Goal: Register for event/course

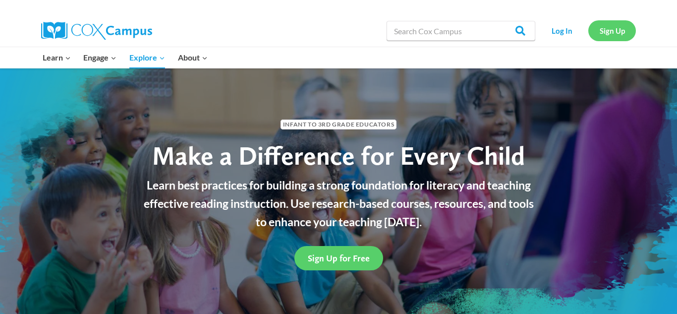
click at [606, 32] on link "Sign Up" at bounding box center [613, 30] width 48 height 20
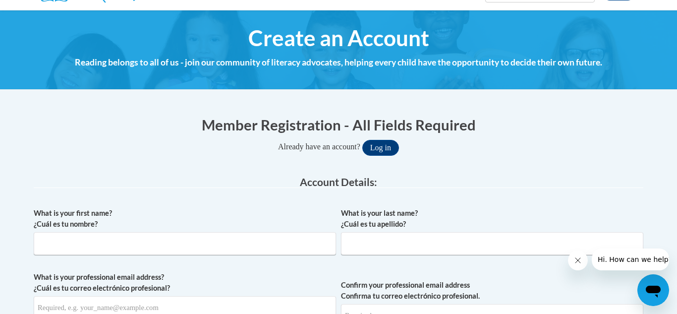
scroll to position [106, 0]
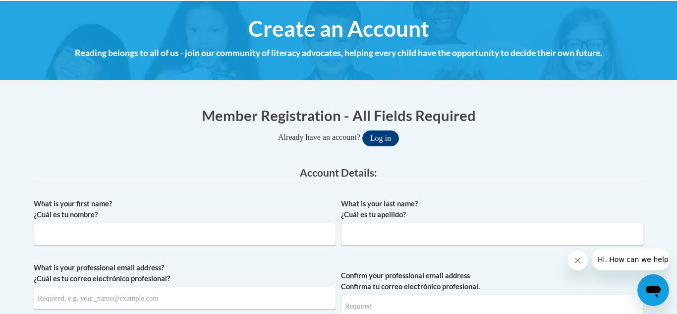
click at [677, 141] on html "This site uses cookies to help improve your learning experience. By continuing …" at bounding box center [338, 51] width 677 height 314
click at [149, 238] on input "What is your first name? ¿Cuál es tu nombre?" at bounding box center [185, 234] width 302 height 23
type input "Janet"
click at [380, 236] on input "What is your last name? ¿Cuál es tu apellido?" at bounding box center [492, 234] width 302 height 23
type input "Emmis"
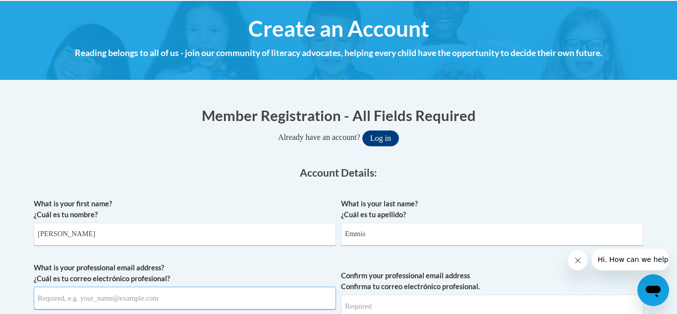
click at [63, 300] on input "What is your professional email address? ¿Cuál es tu correo electrónico profesi…" at bounding box center [185, 298] width 302 height 23
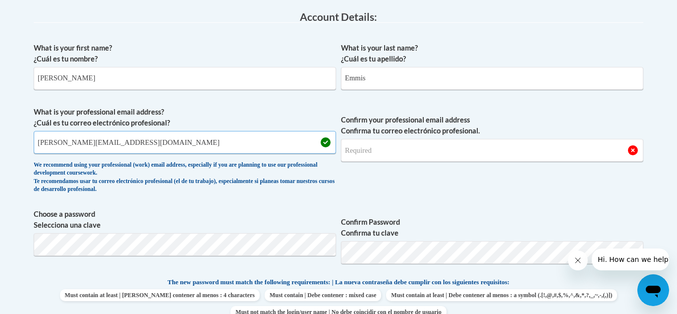
scroll to position [267, 0]
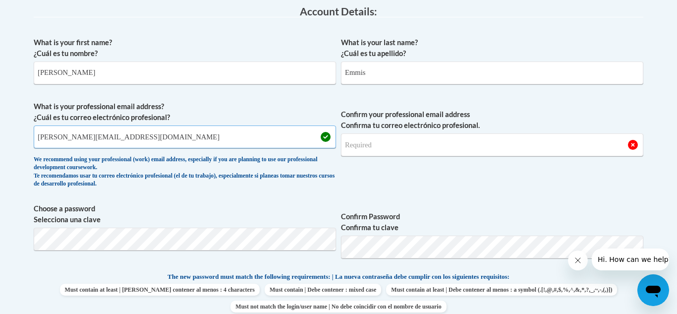
type input "jemmis@lqpv.org"
click at [429, 149] on input "Confirm your professional email address Confirma tu correo electrónico profesio…" at bounding box center [492, 144] width 302 height 23
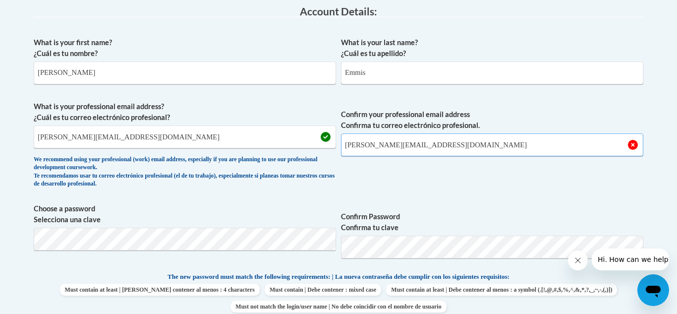
type input "jemmis@lqpv.org"
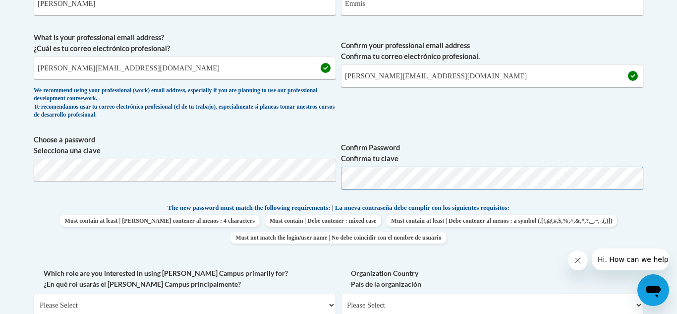
scroll to position [340, 0]
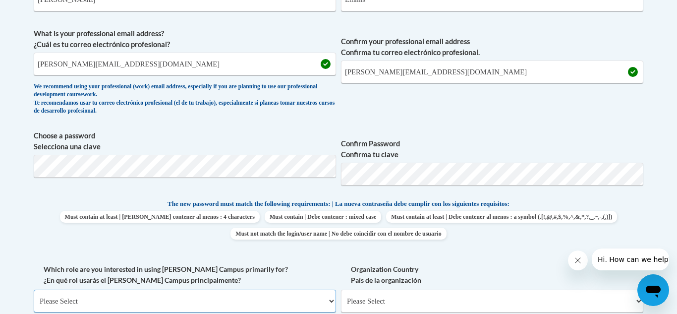
click at [123, 300] on select "Please Select College/University | Colegio/Universidad Community/Nonprofit Part…" at bounding box center [185, 301] width 302 height 23
select select "fbf2d438-af2f-41f8-98f1-81c410e29de3"
click at [34, 290] on select "Please Select College/University | Colegio/Universidad Community/Nonprofit Part…" at bounding box center [185, 301] width 302 height 23
click at [481, 298] on select "Please Select Early Learning/Daycare Teacher/Family Home Care Provider | Maestr…" at bounding box center [492, 301] width 302 height 23
select select "d5fdb05a-b36c-4d60-97fa-9afceda7e903"
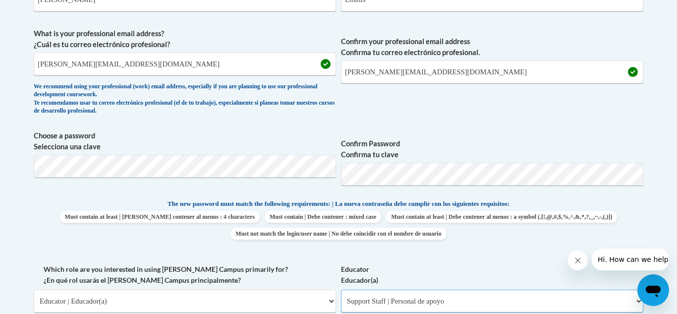
click at [341, 290] on select "Please Select Early Learning/Daycare Teacher/Family Home Care Provider | Maestr…" at bounding box center [492, 301] width 302 height 23
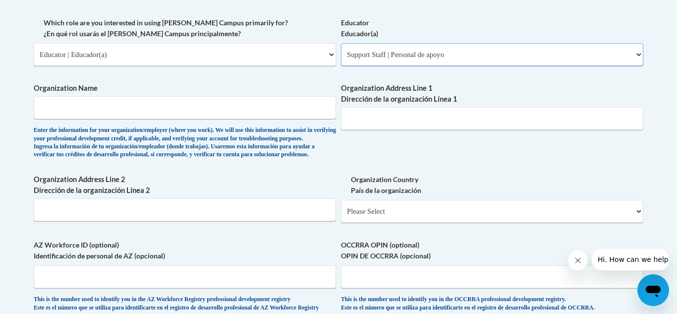
scroll to position [589, 0]
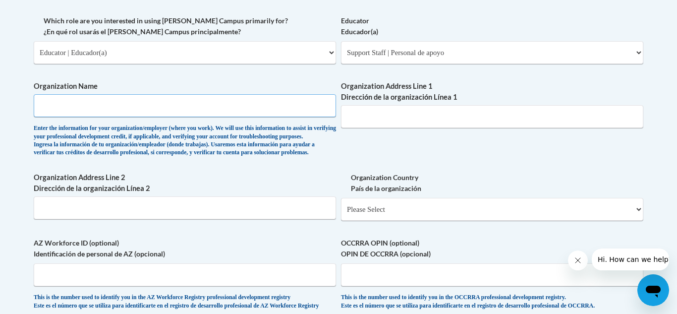
click at [79, 110] on input "Organization Name" at bounding box center [185, 105] width 302 height 23
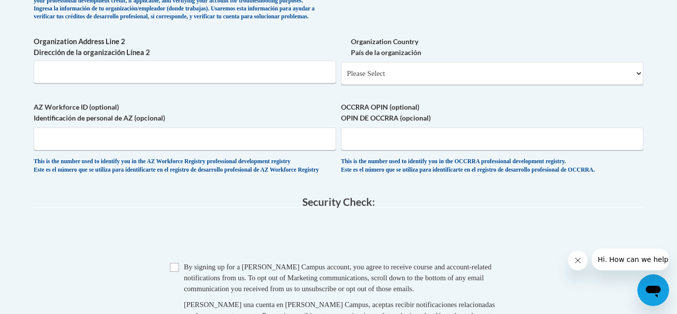
scroll to position [722, 0]
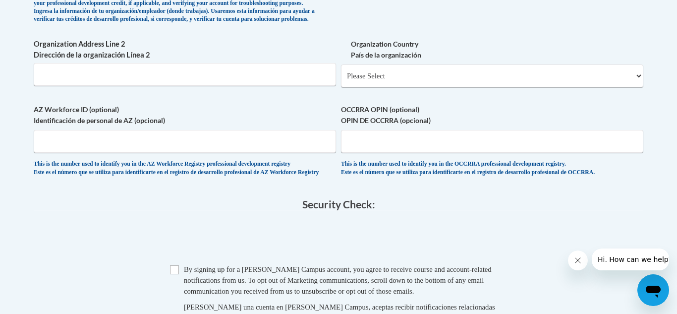
type input "LQPV school district"
click at [639, 87] on select "Please Select United States | Estados Unidos Outside of the United States | Fue…" at bounding box center [492, 75] width 302 height 23
select select "ad49bcad-a171-4b2e-b99c-48b446064914"
click at [341, 80] on select "Please Select United States | Estados Unidos Outside of the United States | Fue…" at bounding box center [492, 75] width 302 height 23
select select
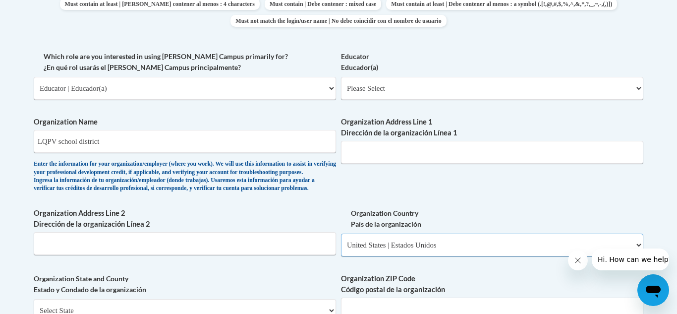
scroll to position [557, 0]
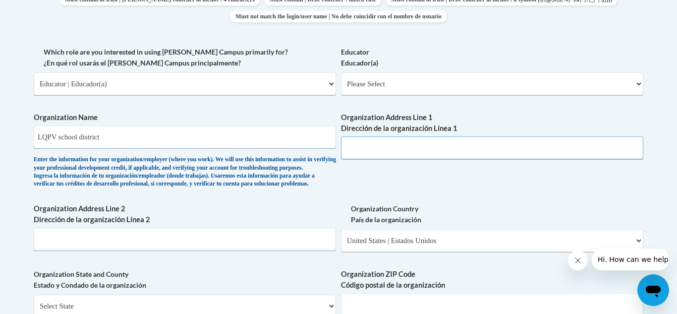
click at [371, 155] on input "Organization Address Line 1 Dirección de la organización Línea 1" at bounding box center [492, 147] width 302 height 23
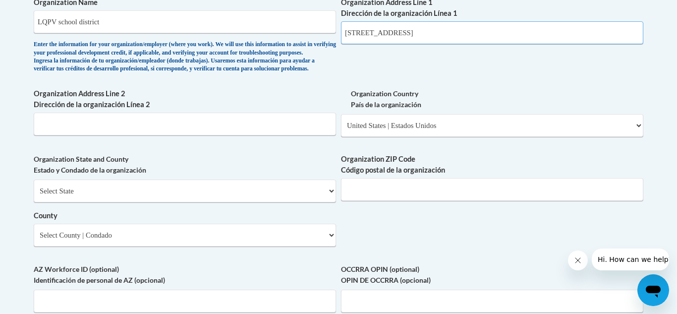
scroll to position [674, 0]
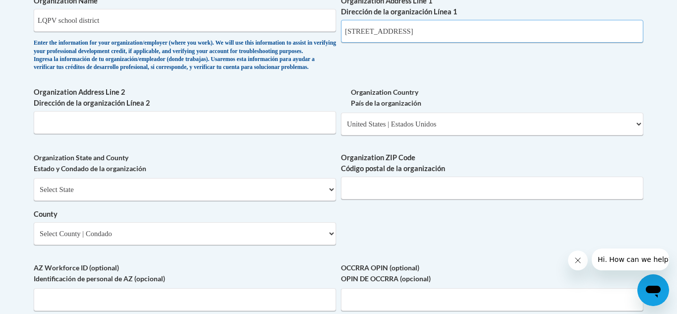
type input "2860 291st Ave Madison"
click at [116, 201] on select "Select State Alabama Alaska Arizona Arkansas California Colorado Connecticut De…" at bounding box center [185, 189] width 302 height 23
select select "Minnesota"
click at [34, 194] on select "Select State Alabama Alaska Arizona Arkansas California Colorado Connecticut De…" at bounding box center [185, 189] width 302 height 23
click at [331, 245] on select "Select County Aitkin Anoka Becker Beltrami Benton Big Stone Blue Earth Brown Ca…" at bounding box center [185, 233] width 302 height 23
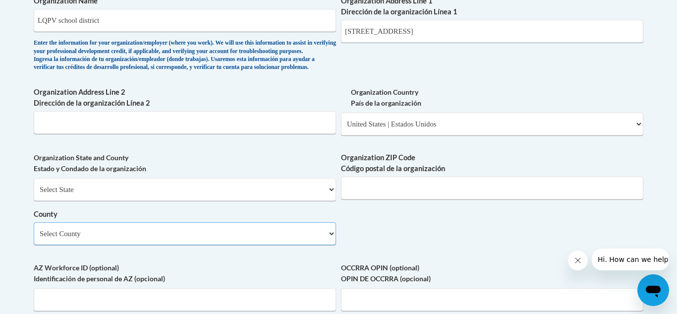
select select "Swift"
click at [34, 239] on select "Select County Aitkin Anoka Becker Beltrami Benton Big Stone Blue Earth Brown Ca…" at bounding box center [185, 233] width 302 height 23
click at [509, 199] on input "Organization ZIP Code Código postal de la organización" at bounding box center [492, 188] width 302 height 23
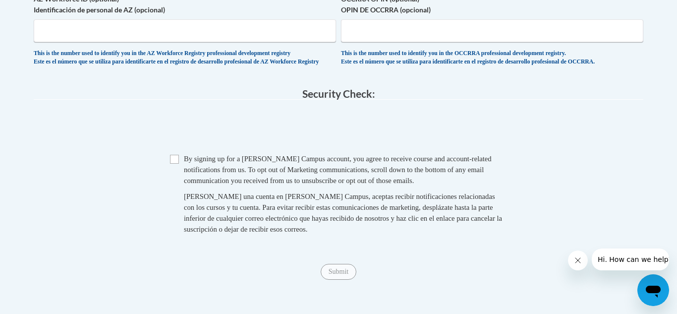
scroll to position [941, 0]
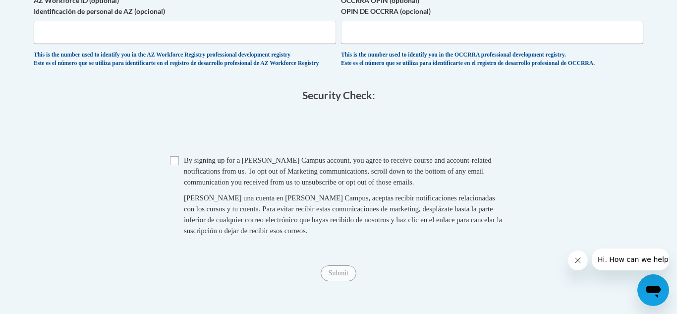
type input "56256"
click at [172, 165] on input "Checkbox" at bounding box center [174, 160] width 9 height 9
checkbox input "true"
click at [341, 281] on input "Submit" at bounding box center [339, 273] width 36 height 16
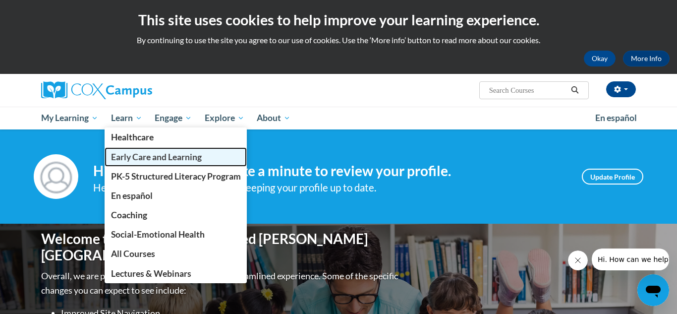
click at [139, 160] on span "Early Care and Learning" at bounding box center [156, 157] width 91 height 10
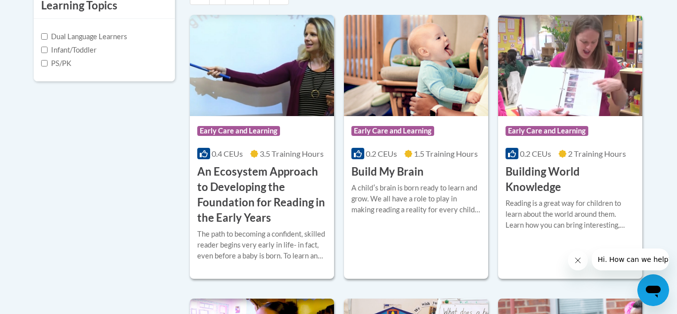
scroll to position [378, 0]
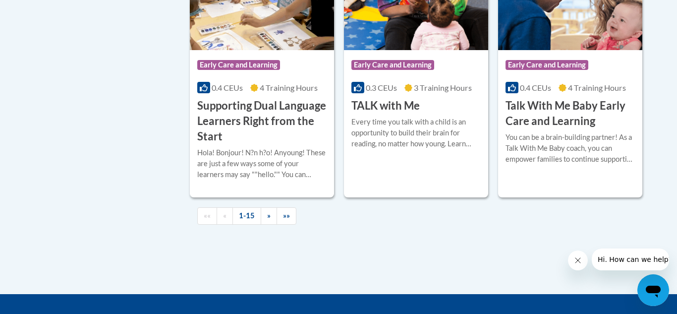
scroll to position [1513, 0]
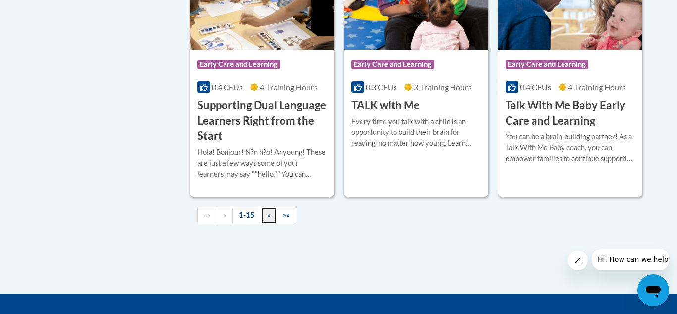
click at [261, 224] on link "»" at bounding box center [269, 215] width 16 height 17
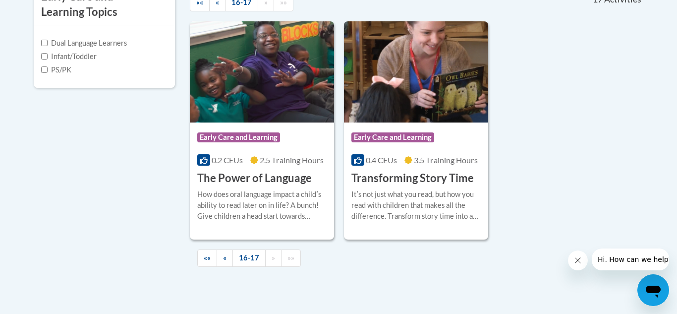
click at [100, 154] on div "Early Care and Learning Topics Dual Language Learners Infant/Toddler PS/PK «« «…" at bounding box center [338, 130] width 625 height 293
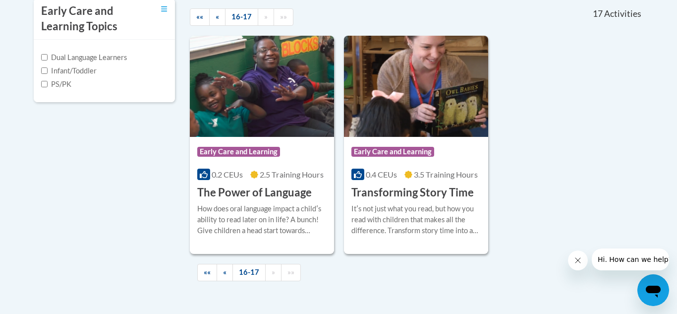
scroll to position [354, 0]
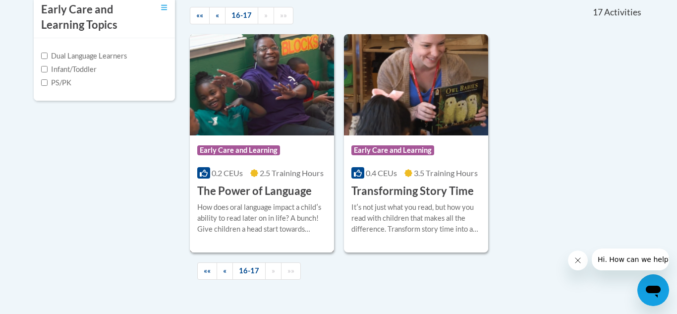
click at [239, 200] on div "More Info Enroll How does oral language impact a childʹs ability to read later …" at bounding box center [262, 224] width 144 height 51
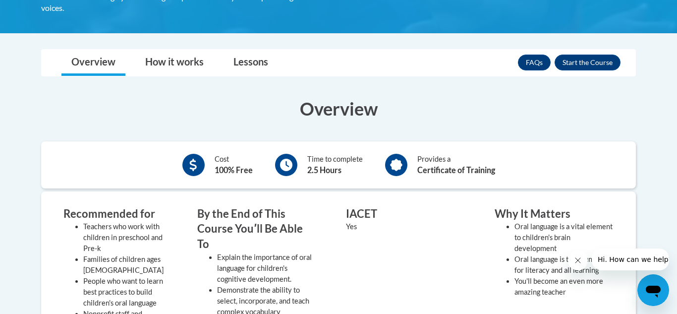
scroll to position [229, 0]
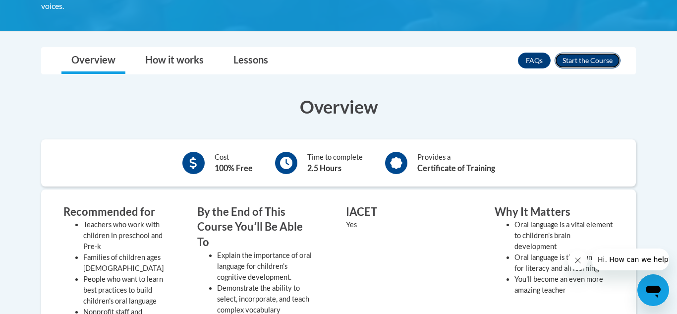
click at [579, 63] on button "Enroll" at bounding box center [588, 61] width 66 height 16
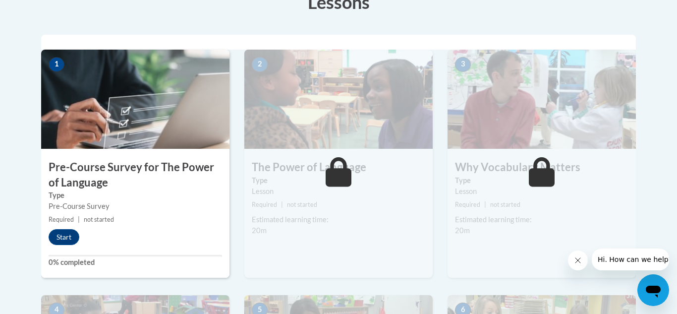
scroll to position [304, 0]
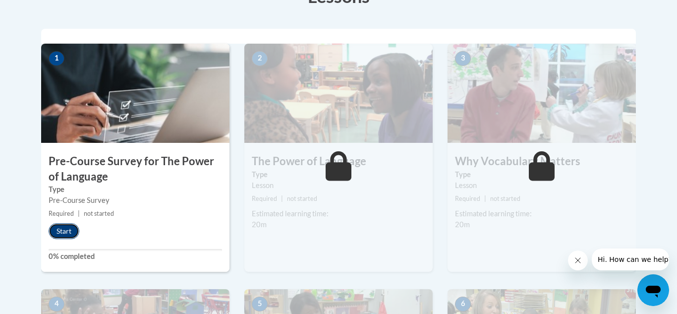
click at [67, 234] on button "Start" at bounding box center [64, 231] width 31 height 16
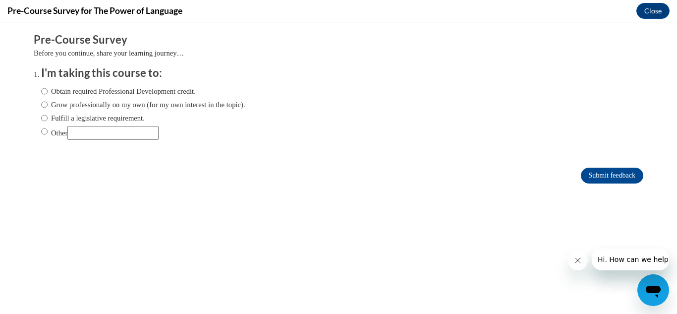
scroll to position [0, 0]
click at [43, 91] on input "Obtain required Professional Development credit." at bounding box center [44, 91] width 6 height 11
radio input "true"
click at [609, 172] on input "Submit feedback" at bounding box center [612, 176] width 62 height 16
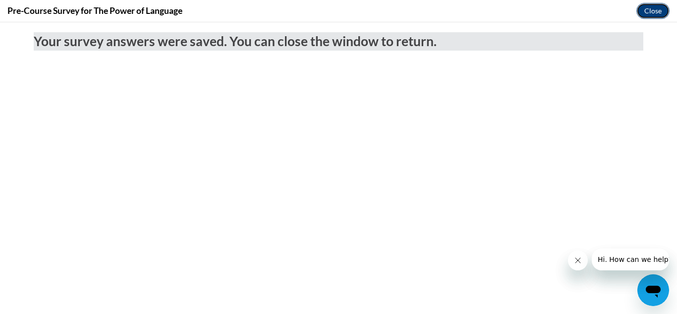
click at [657, 8] on button "Close" at bounding box center [653, 11] width 33 height 16
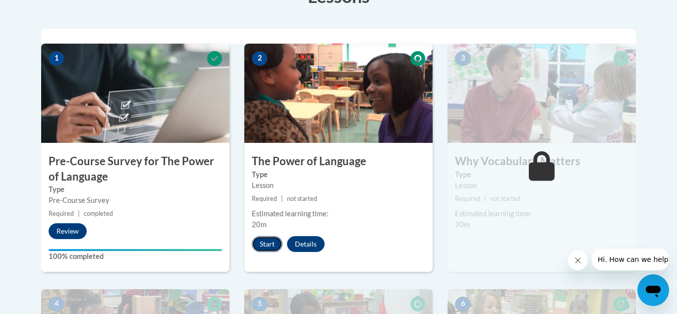
click at [269, 244] on button "Start" at bounding box center [267, 244] width 31 height 16
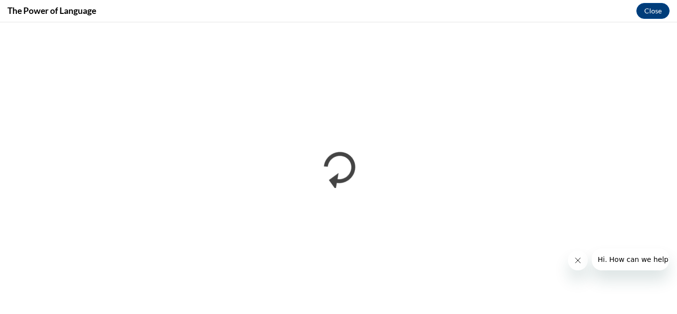
drag, startPoint x: 600, startPoint y: 10, endPoint x: 584, endPoint y: 12, distance: 16.5
click at [584, 12] on div "The Power of Language Close" at bounding box center [338, 11] width 677 height 22
click at [577, 259] on icon "Close message from company" at bounding box center [578, 260] width 8 height 8
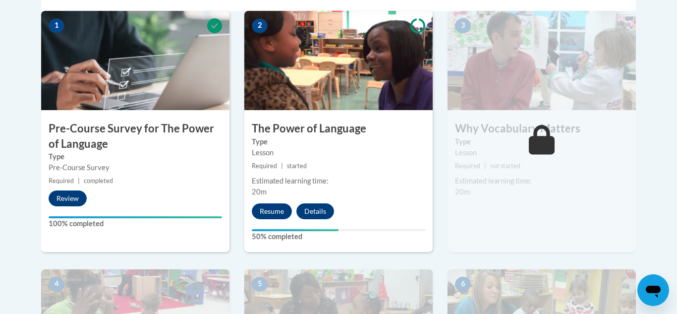
scroll to position [339, 0]
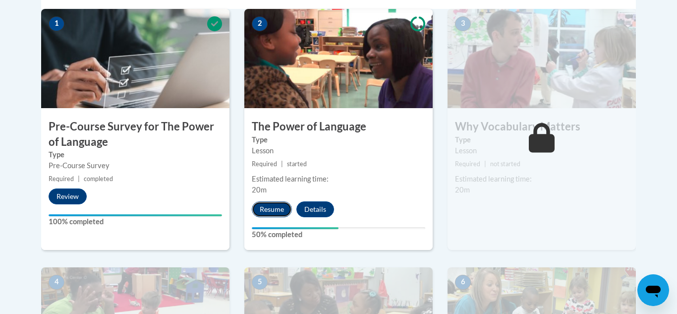
click at [273, 208] on button "Resume" at bounding box center [272, 209] width 40 height 16
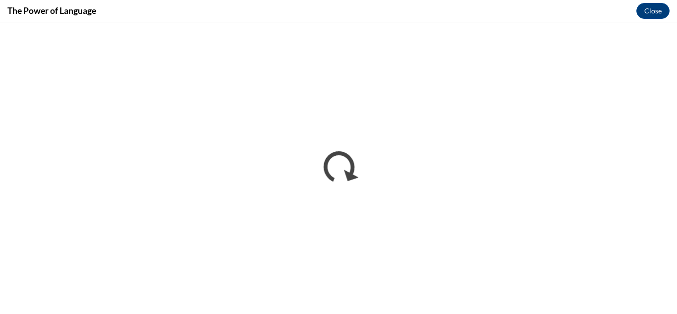
scroll to position [0, 0]
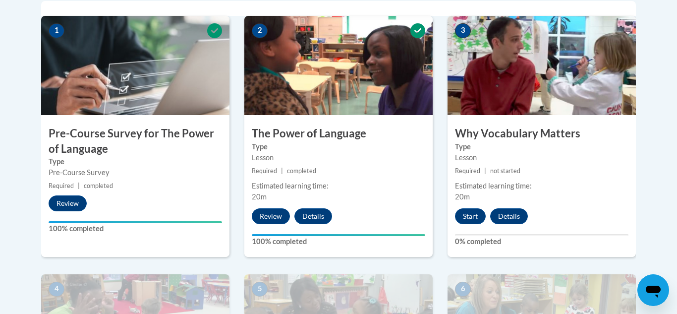
scroll to position [334, 0]
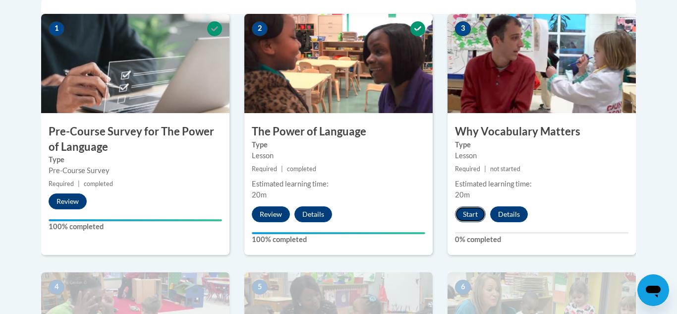
click at [470, 214] on button "Start" at bounding box center [470, 214] width 31 height 16
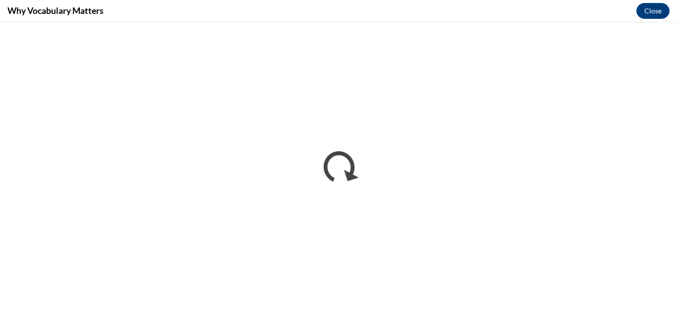
scroll to position [0, 0]
